Goal: Transaction & Acquisition: Purchase product/service

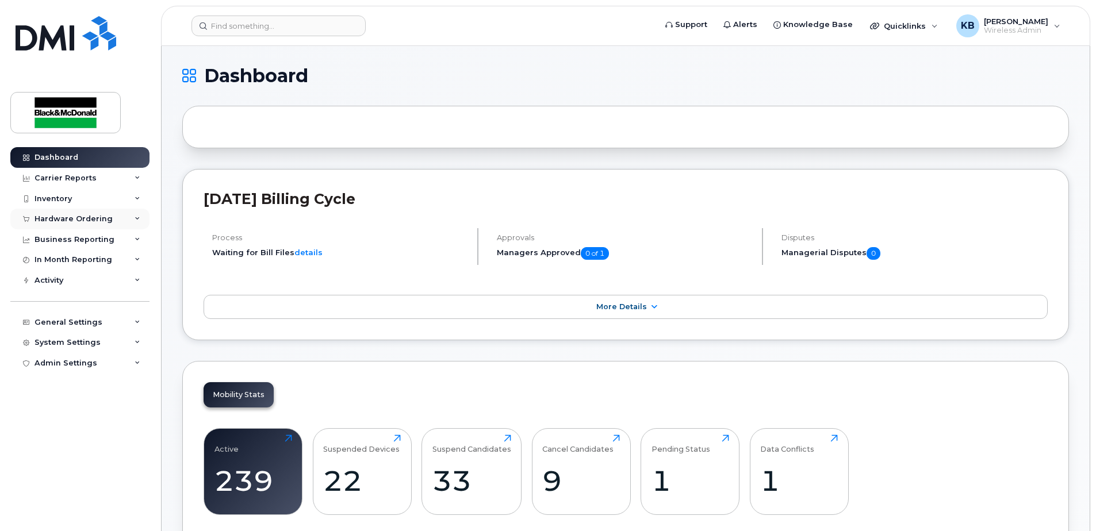
click at [76, 213] on div "Hardware Ordering" at bounding box center [79, 219] width 139 height 21
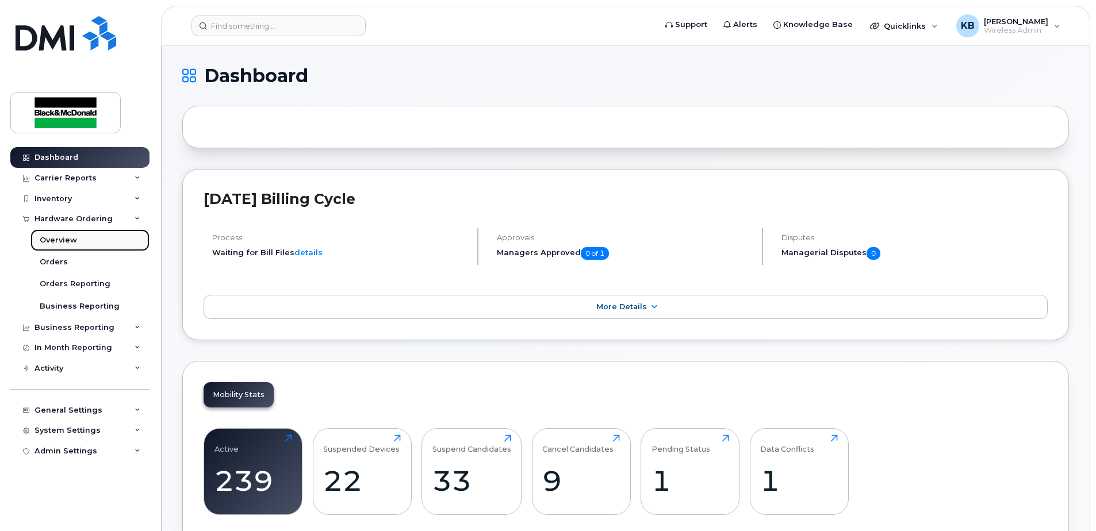
click at [70, 238] on div "Overview" at bounding box center [58, 240] width 37 height 10
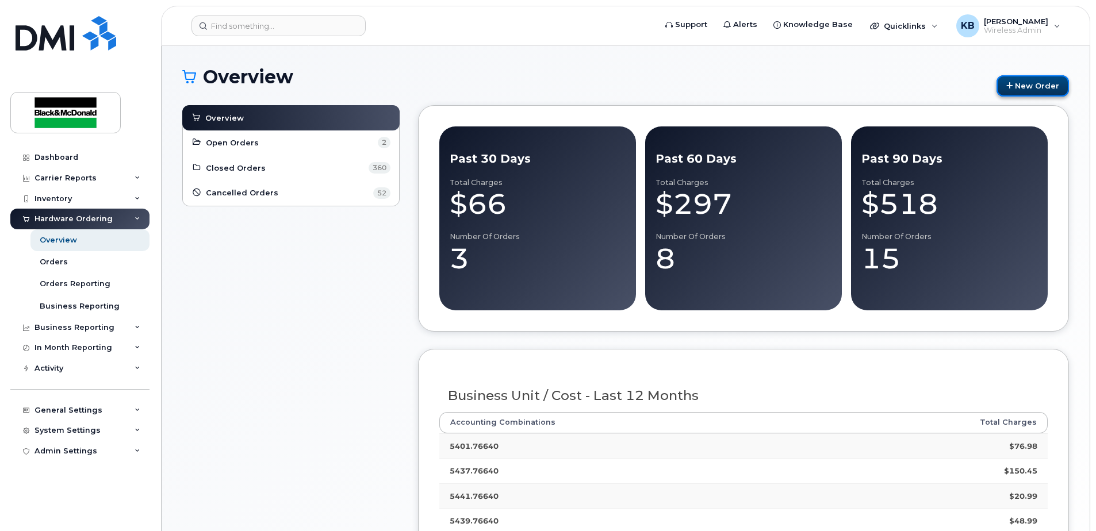
click at [1030, 78] on link "New Order" at bounding box center [1033, 85] width 72 height 21
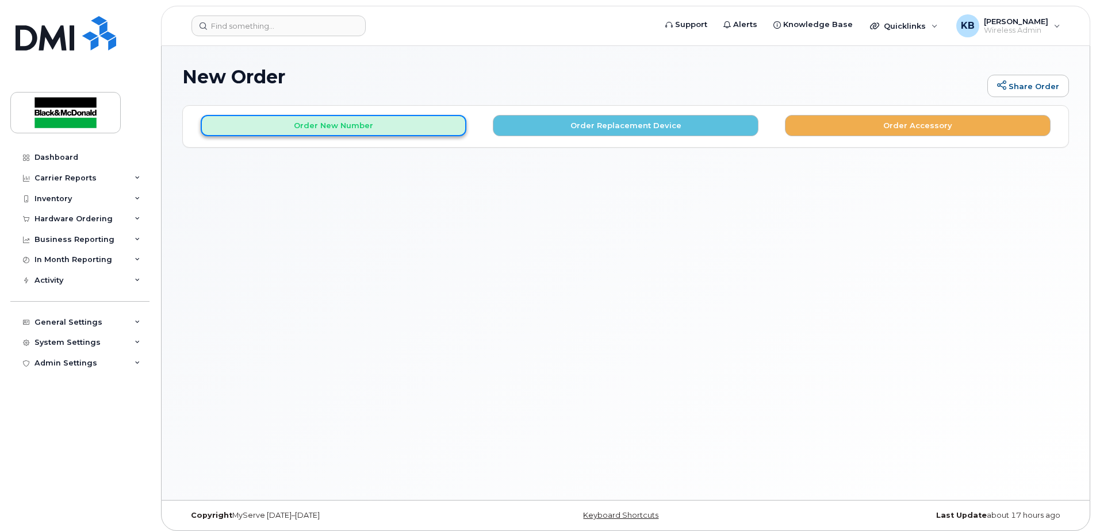
click at [313, 129] on button "Order New Number" at bounding box center [334, 125] width 266 height 21
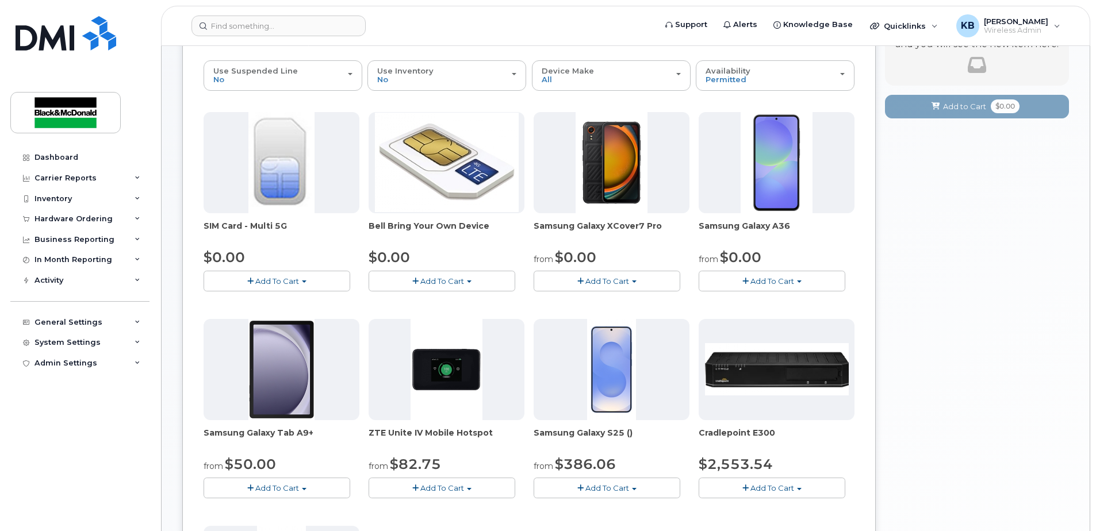
scroll to position [134, 0]
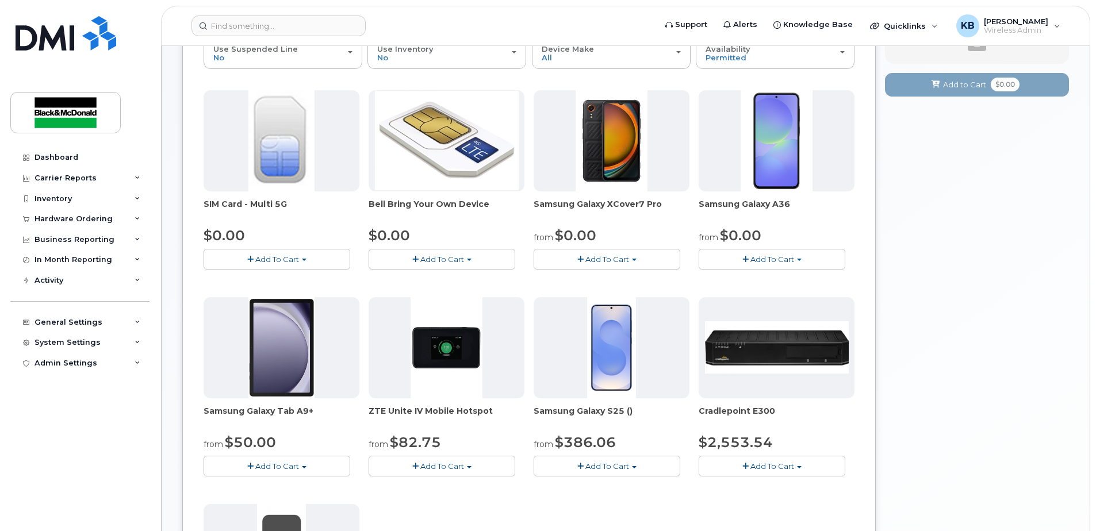
click at [608, 463] on span "Add To Cart" at bounding box center [607, 466] width 44 height 9
